Goal: Task Accomplishment & Management: Manage account settings

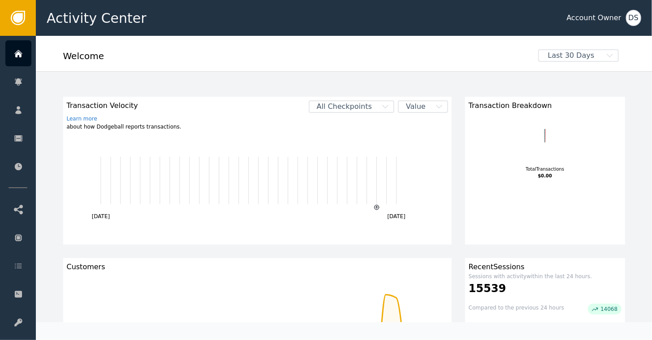
click at [635, 16] on div "DS" at bounding box center [633, 18] width 15 height 16
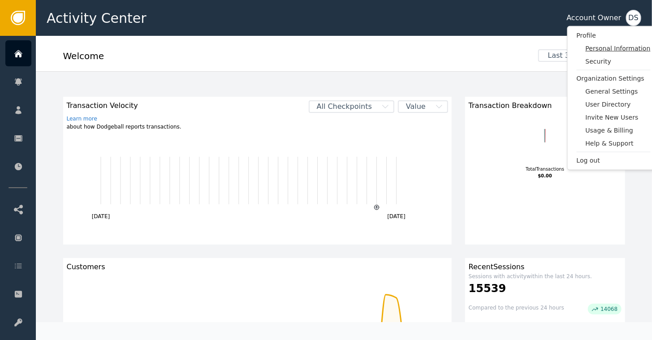
click at [608, 49] on span "Personal Information" at bounding box center [618, 48] width 65 height 9
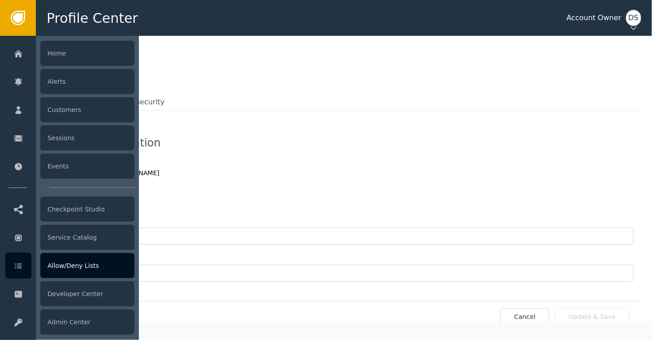
click at [81, 266] on div "Allow/Deny Lists" at bounding box center [87, 265] width 94 height 25
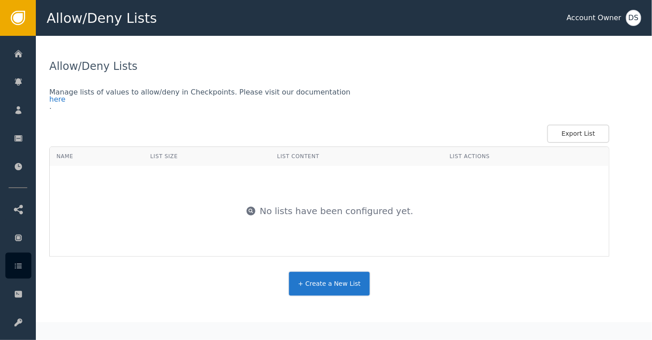
click at [326, 289] on button "+ Create a New List" at bounding box center [329, 284] width 83 height 26
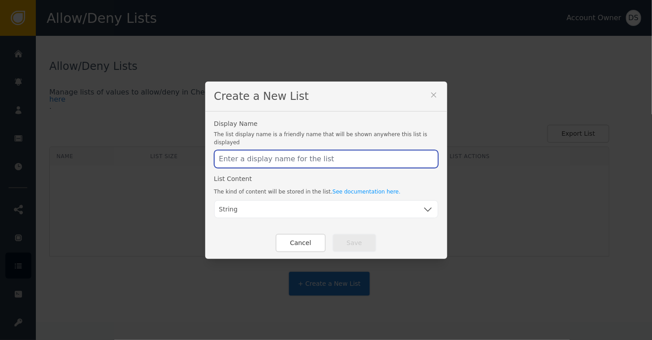
click at [304, 152] on input "text" at bounding box center [326, 159] width 224 height 18
type input "DisposableandForwardingEmailDomains"
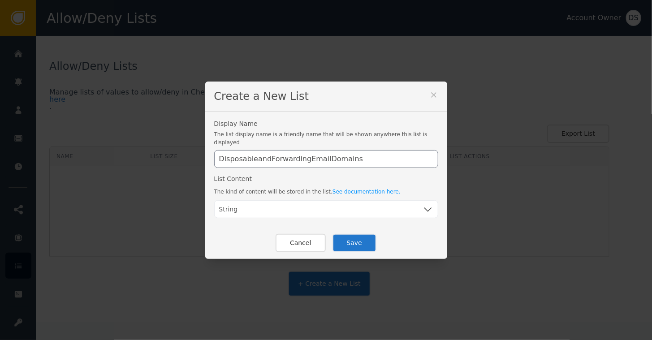
click at [352, 237] on button "Save" at bounding box center [355, 243] width 44 height 18
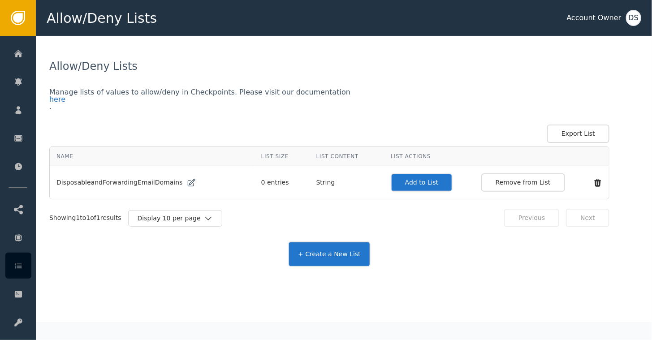
click at [413, 180] on button "Add to List" at bounding box center [422, 183] width 62 height 18
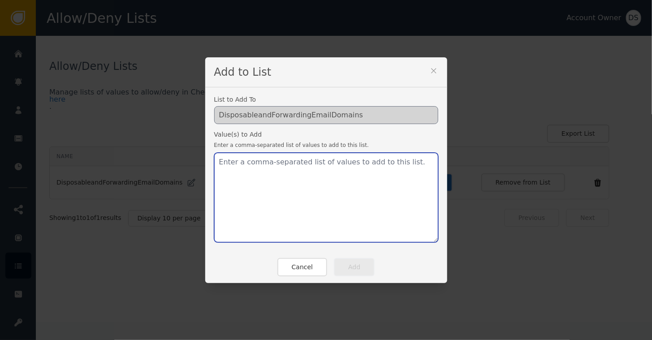
click at [214, 161] on textarea at bounding box center [326, 198] width 224 height 90
paste textarea "[DOMAIN_NAME], [DOMAIN_NAME], [DOMAIN_NAME], [DOMAIN_NAME], [DOMAIN_NAME], [DOM…"
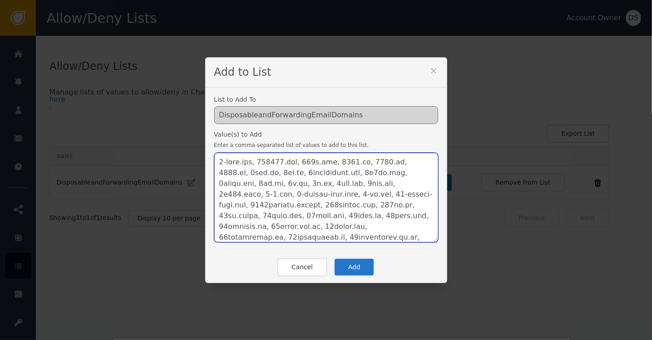
scroll to position [764, 0]
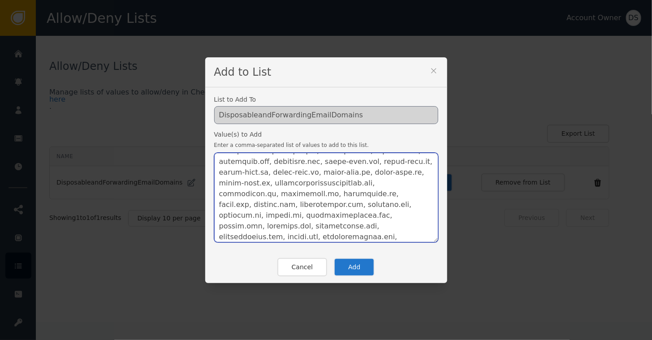
type textarea "[DOMAIN_NAME], [DOMAIN_NAME], [DOMAIN_NAME], [DOMAIN_NAME], [DOMAIN_NAME], [DOM…"
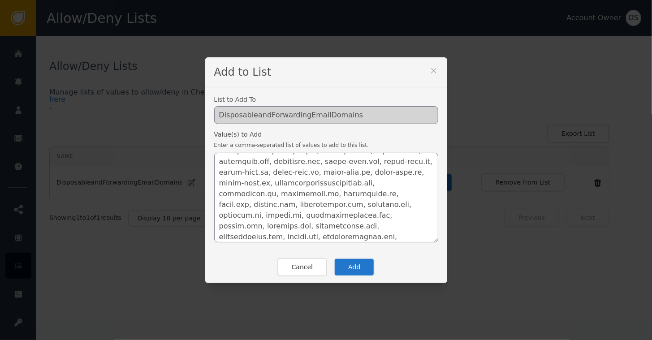
click at [353, 263] on button "Add" at bounding box center [354, 267] width 41 height 18
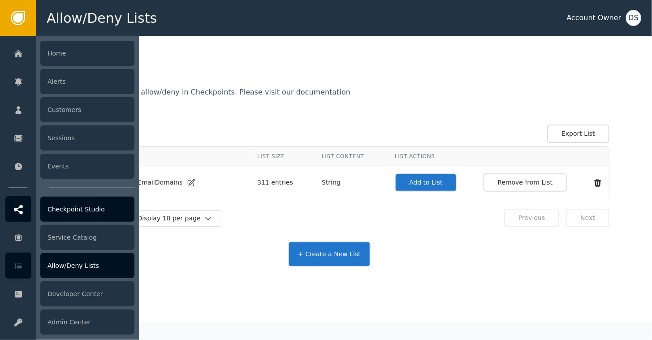
click at [20, 208] on icon at bounding box center [18, 209] width 9 height 9
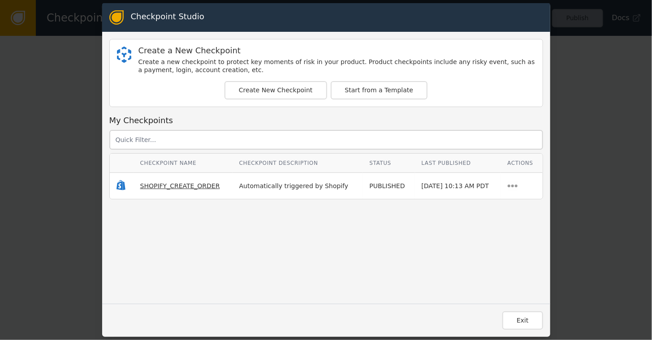
click at [198, 183] on span "SHOPIFY_CREATE_ORDER" at bounding box center [180, 186] width 80 height 7
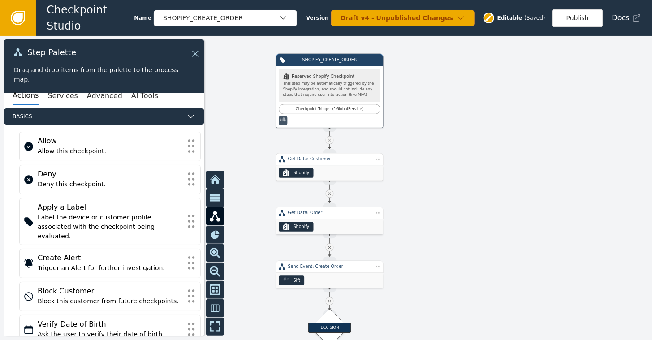
click at [229, 106] on div at bounding box center [326, 188] width 652 height 304
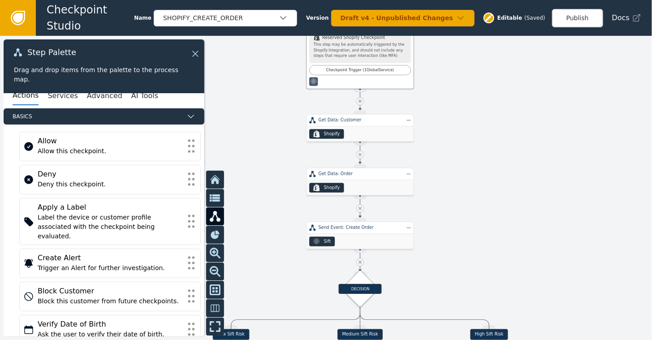
drag, startPoint x: 229, startPoint y: 106, endPoint x: 259, endPoint y: 67, distance: 49.5
click at [259, 67] on div at bounding box center [326, 188] width 652 height 304
click at [17, 15] on icon at bounding box center [18, 18] width 10 height 10
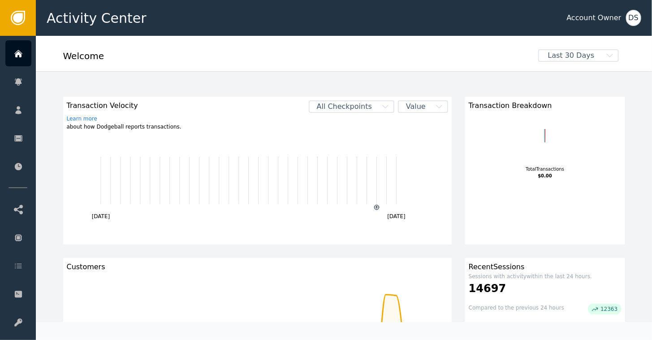
click at [636, 18] on div "DS" at bounding box center [633, 18] width 15 height 16
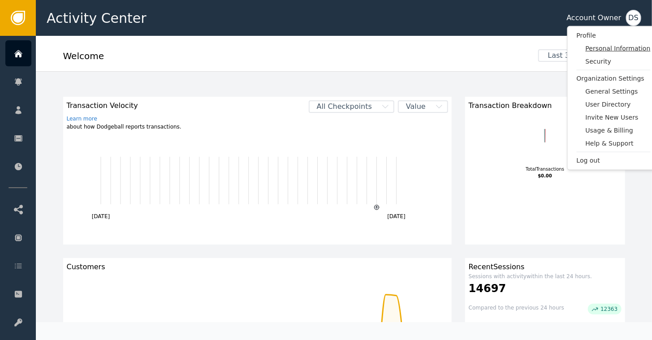
click at [595, 45] on span "Personal Information" at bounding box center [618, 48] width 65 height 9
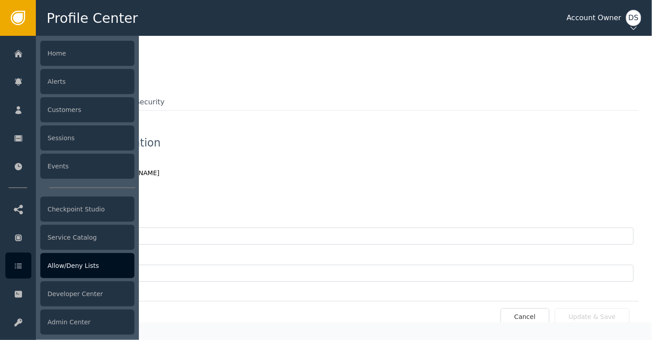
click at [66, 267] on div "Allow/Deny Lists" at bounding box center [87, 265] width 94 height 25
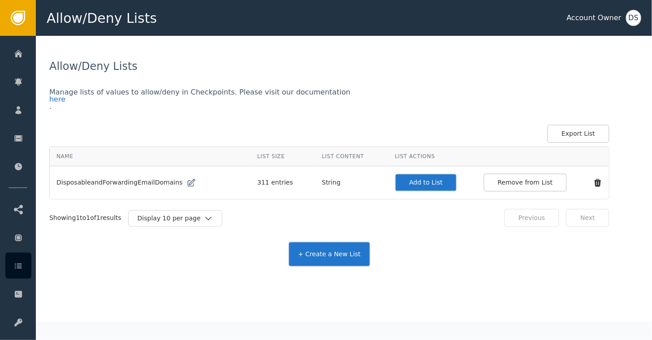
click at [405, 180] on button "Add to List" at bounding box center [426, 183] width 62 height 18
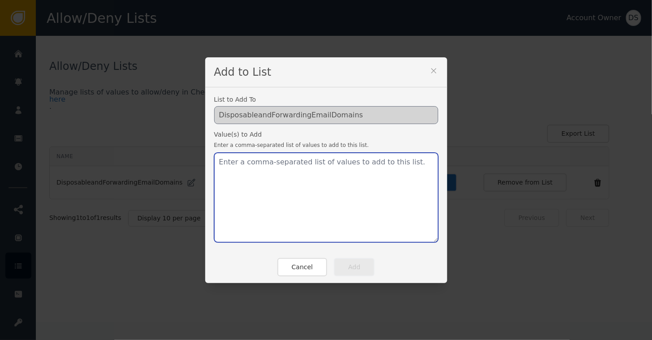
click at [248, 155] on textarea at bounding box center [326, 198] width 224 height 90
paste textarea "[DOMAIN_NAME],[DOMAIN_NAME],[DOMAIN_NAME],[DOMAIN_NAME],[DOMAIN_NAME],[DOMAIN_N…"
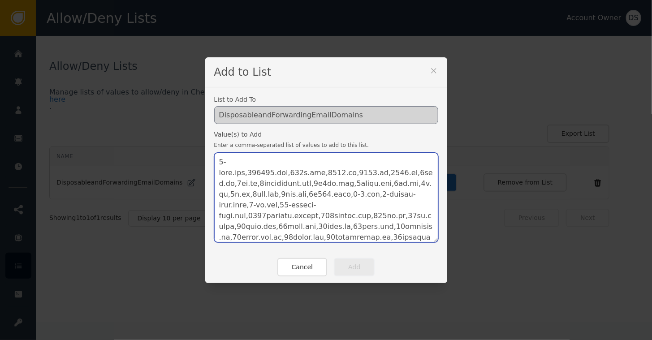
scroll to position [10945, 0]
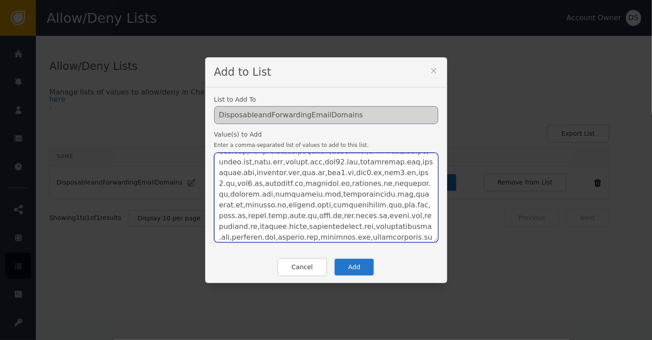
type textarea "[DOMAIN_NAME],[DOMAIN_NAME],[DOMAIN_NAME],[DOMAIN_NAME],[DOMAIN_NAME],[DOMAIN_N…"
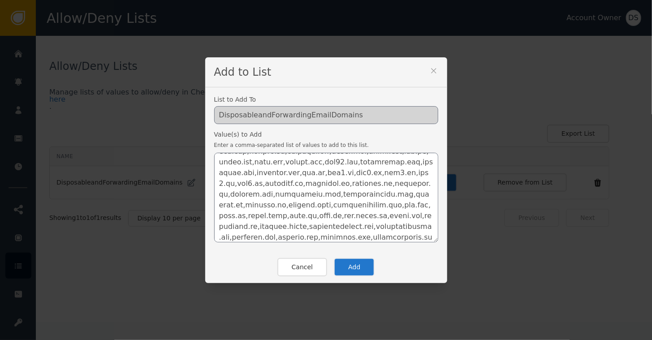
click at [351, 270] on button "Add" at bounding box center [354, 267] width 41 height 18
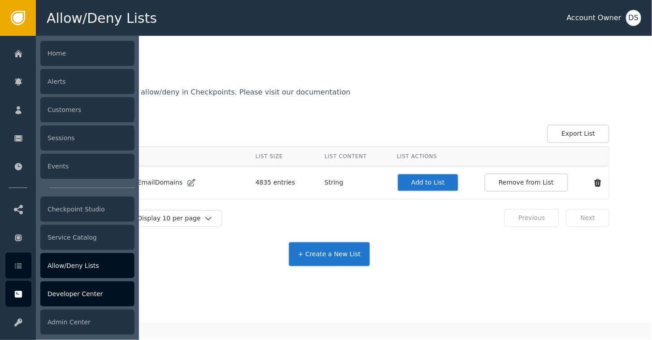
click at [79, 293] on div "Developer Center" at bounding box center [87, 294] width 94 height 25
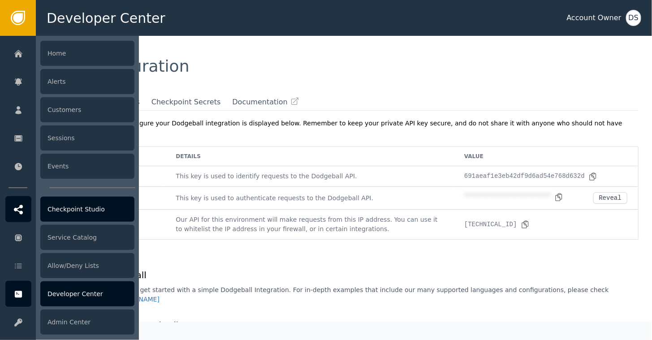
click at [75, 204] on div "Checkpoint Studio" at bounding box center [87, 209] width 94 height 25
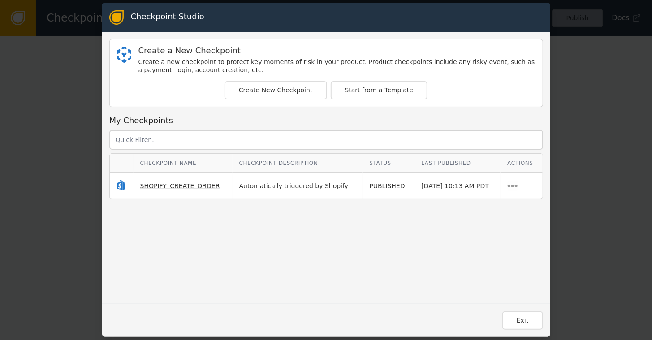
click at [169, 185] on span "SHOPIFY_CREATE_ORDER" at bounding box center [180, 186] width 80 height 7
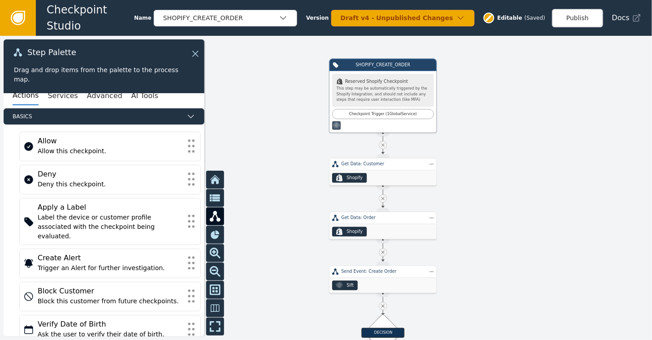
drag, startPoint x: 447, startPoint y: 183, endPoint x: 500, endPoint y: 188, distance: 53.6
click at [500, 188] on div at bounding box center [326, 188] width 652 height 304
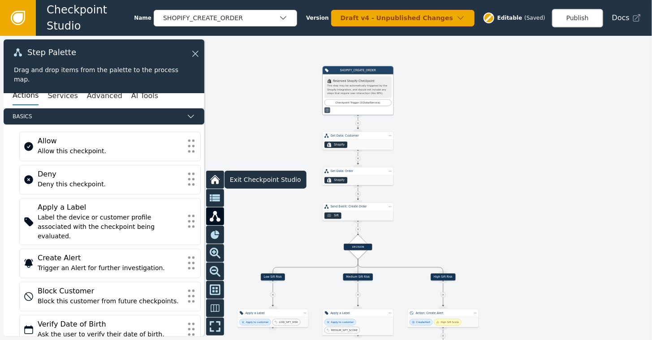
drag, startPoint x: 269, startPoint y: 238, endPoint x: 211, endPoint y: 177, distance: 84.4
click at [211, 177] on div "Target Handle for step Low Sift Risk Source Handle for step Target Handle for s…" at bounding box center [326, 188] width 652 height 304
click at [14, 22] on icon at bounding box center [18, 18] width 14 height 14
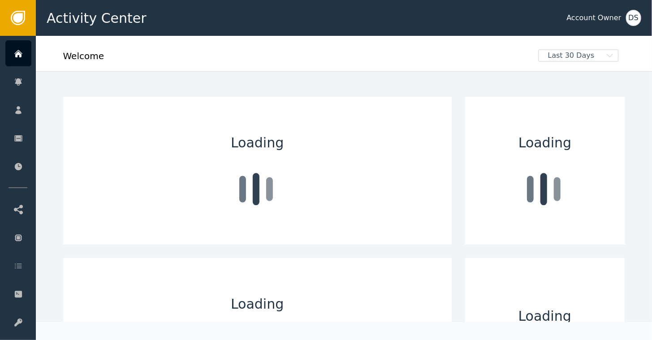
click at [631, 15] on div "DS" at bounding box center [633, 18] width 15 height 16
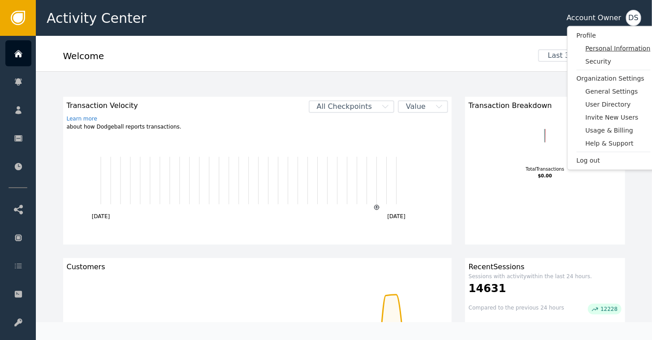
click at [615, 48] on span "Personal Information" at bounding box center [618, 48] width 65 height 9
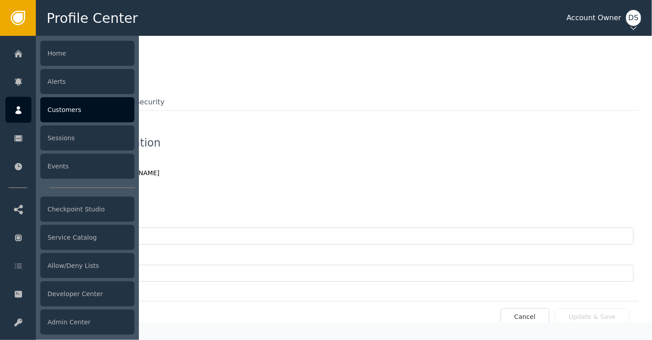
click at [60, 109] on div "Customers" at bounding box center [87, 109] width 94 height 25
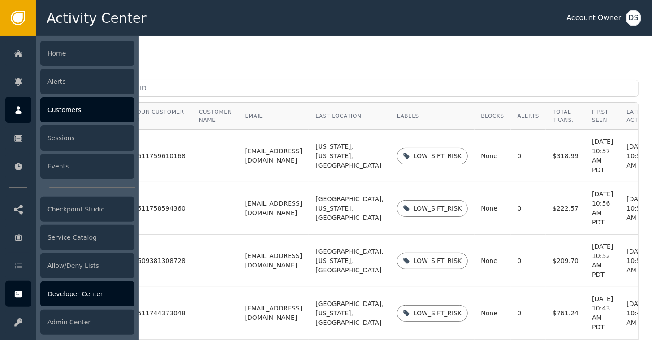
click at [92, 293] on div "Developer Center" at bounding box center [87, 294] width 94 height 25
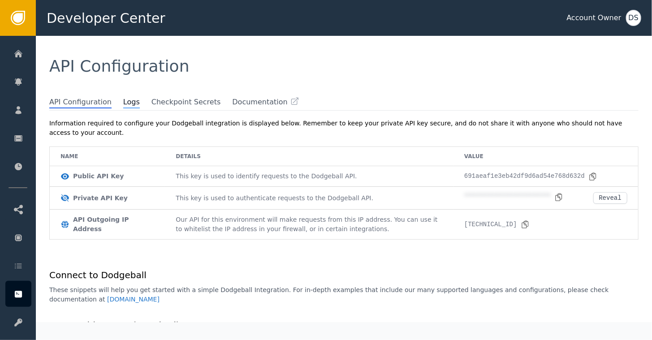
click at [123, 101] on span "Logs" at bounding box center [131, 103] width 17 height 12
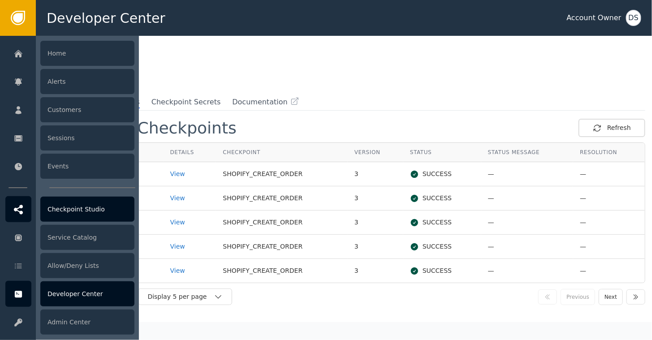
click at [55, 209] on div "Checkpoint Studio" at bounding box center [87, 209] width 94 height 25
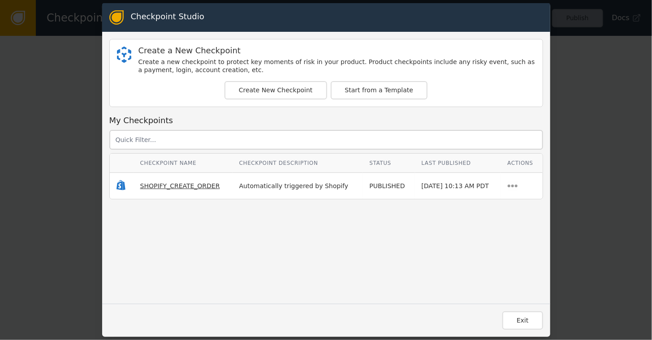
click at [178, 183] on span "SHOPIFY_CREATE_ORDER" at bounding box center [180, 186] width 80 height 7
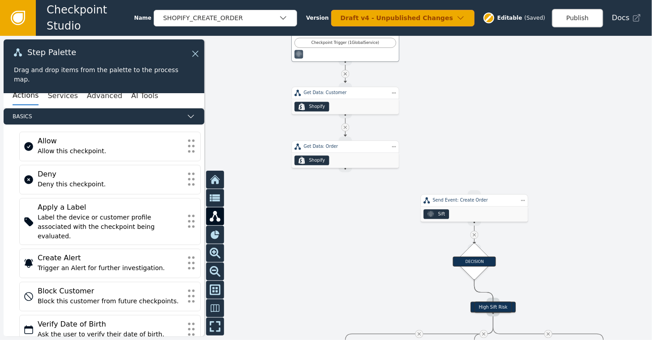
drag, startPoint x: 544, startPoint y: 192, endPoint x: 563, endPoint y: 126, distance: 69.1
click at [563, 126] on div at bounding box center [326, 188] width 652 height 304
